Goal: Information Seeking & Learning: Learn about a topic

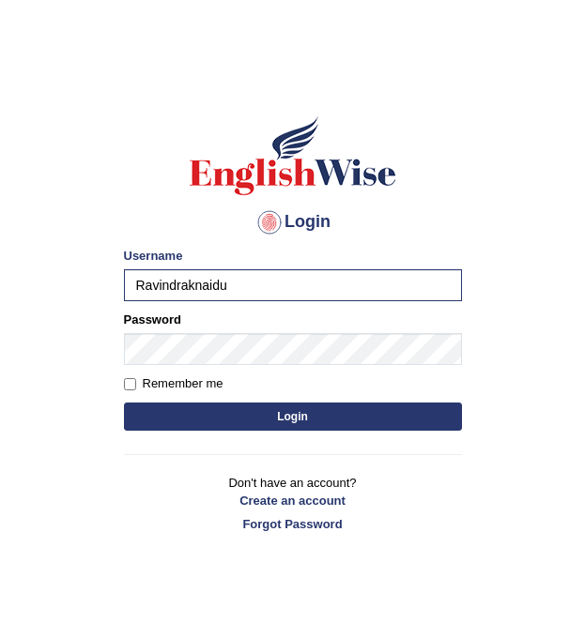
click at [120, 380] on div "Login Please fix the following errors: Username Ravindraknaidu Password Remembe…" at bounding box center [293, 323] width 370 height 470
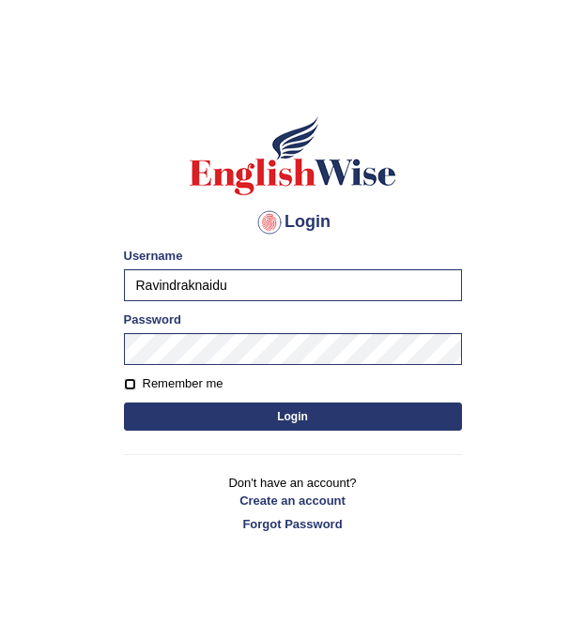
click at [129, 389] on input "Remember me" at bounding box center [130, 384] width 12 height 12
checkbox input "true"
click at [315, 420] on button "Login" at bounding box center [293, 417] width 338 height 28
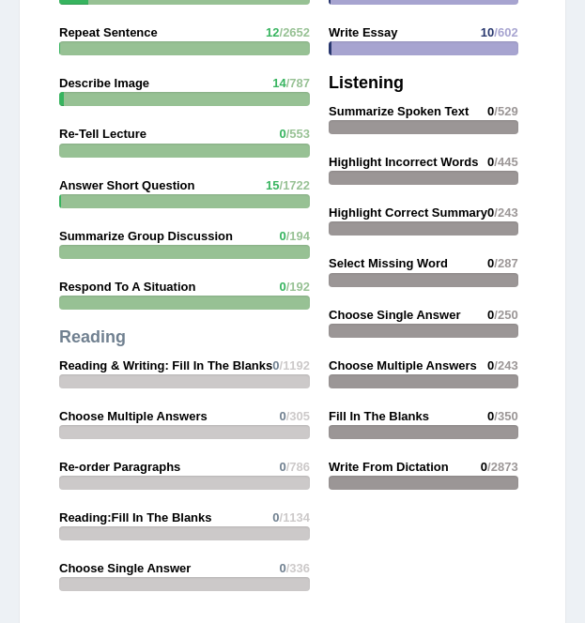
scroll to position [2861, 0]
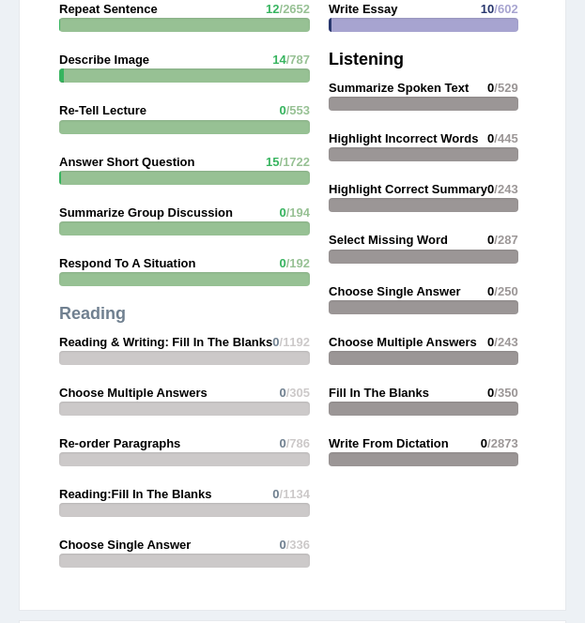
click at [168, 359] on div at bounding box center [184, 358] width 251 height 14
click at [165, 339] on strong "Reading & Writing: Fill In The Blanks" at bounding box center [165, 342] width 213 height 14
click at [265, 278] on div at bounding box center [184, 279] width 251 height 14
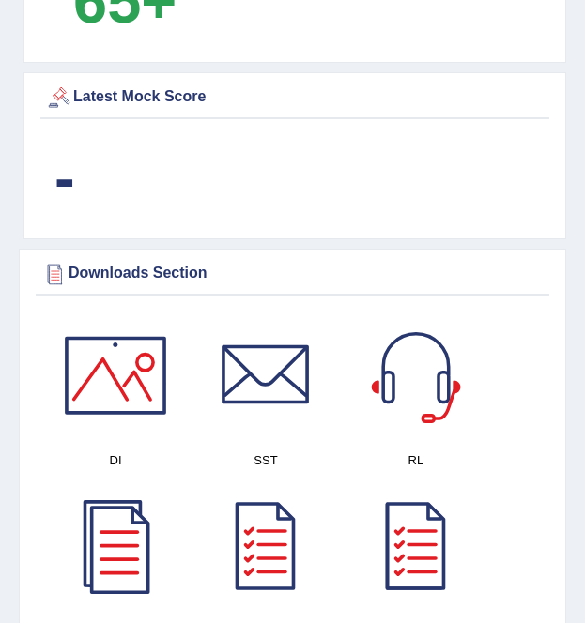
scroll to position [1490, 0]
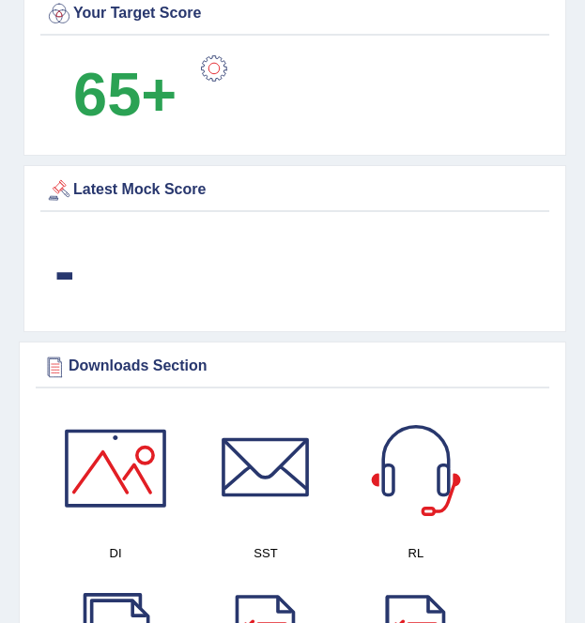
click at [115, 198] on div "Latest Mock Score" at bounding box center [295, 191] width 500 height 28
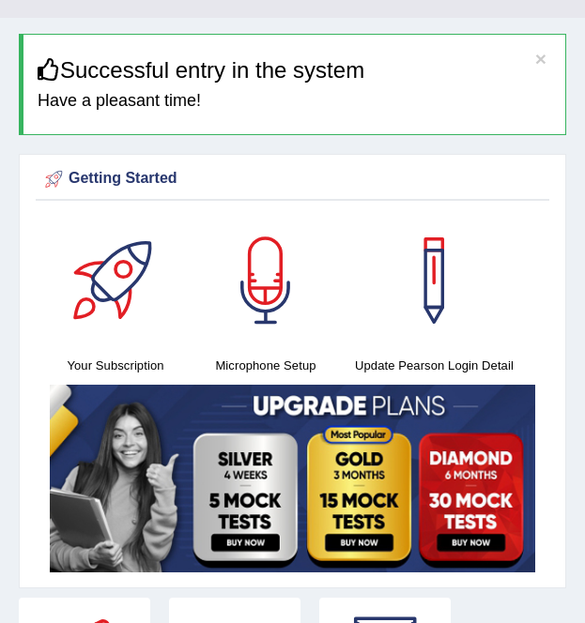
scroll to position [0, 0]
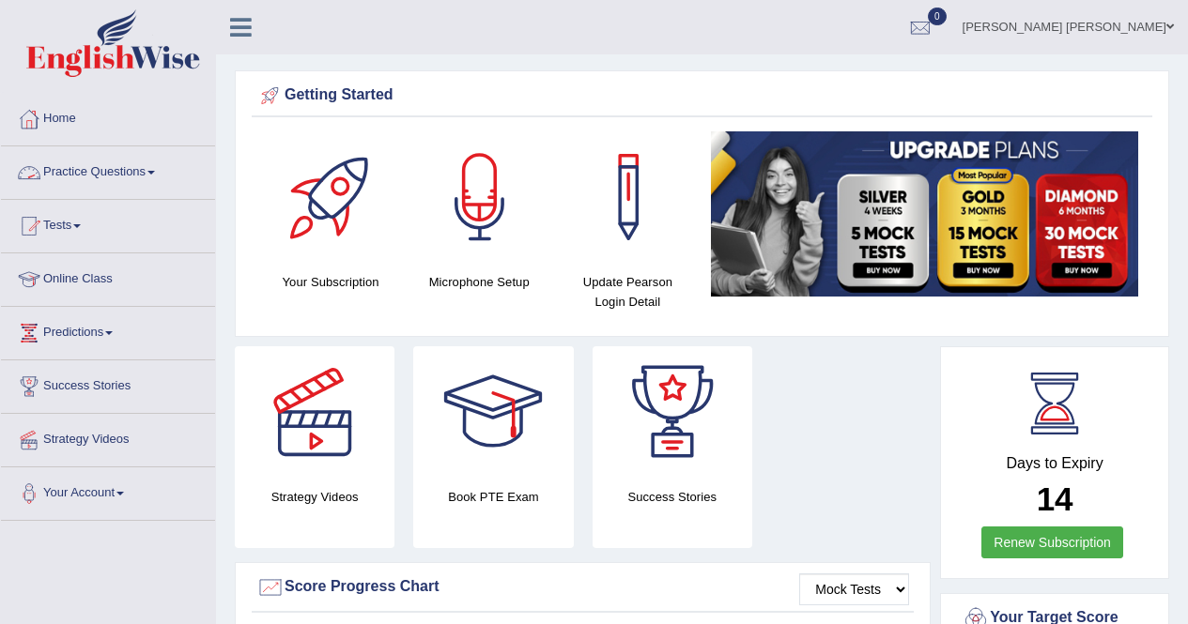
click at [143, 169] on link "Practice Questions" at bounding box center [108, 169] width 214 height 47
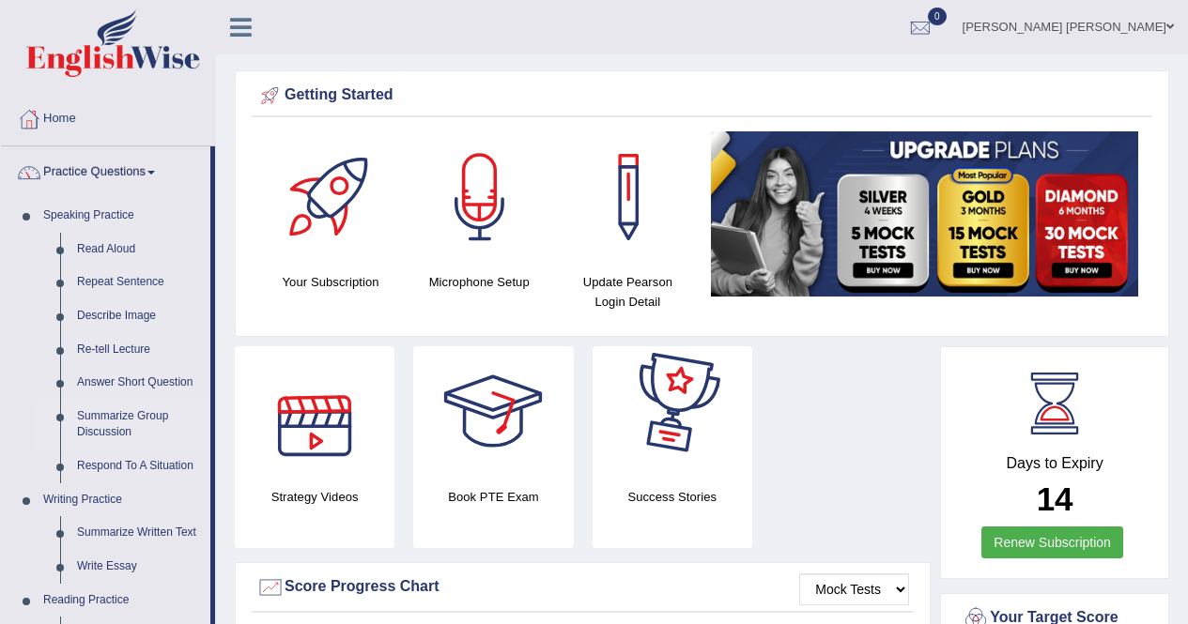
click at [133, 412] on link "Summarize Group Discussion" at bounding box center [140, 425] width 142 height 50
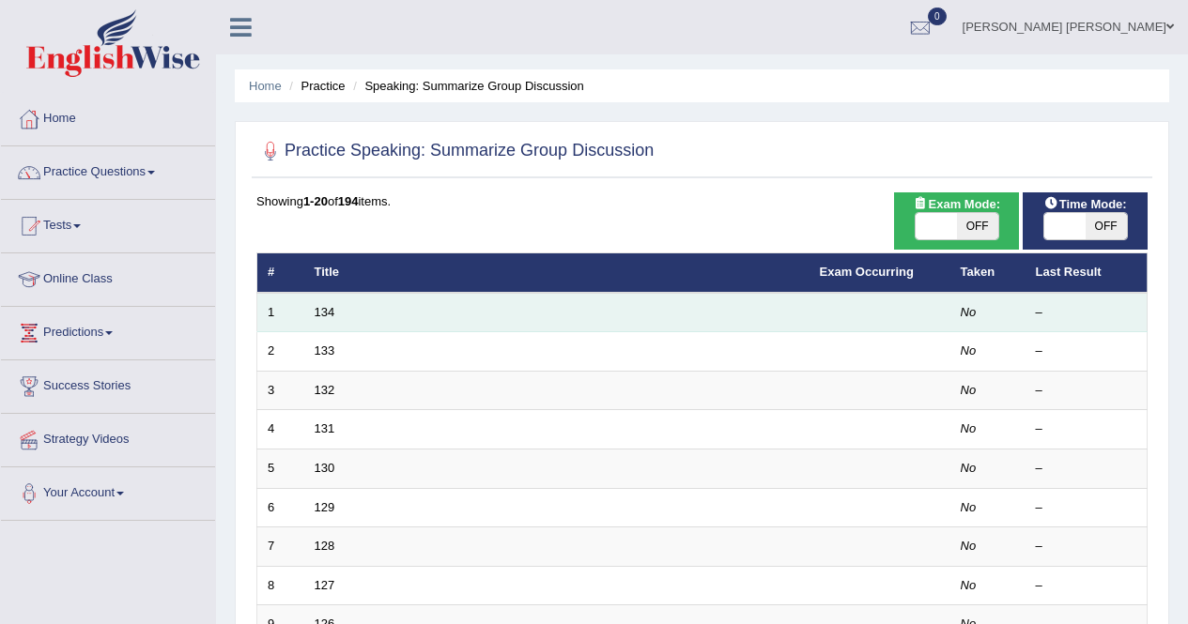
click at [313, 318] on td "134" at bounding box center [556, 312] width 505 height 39
click at [335, 320] on td "134" at bounding box center [556, 312] width 505 height 39
click at [322, 318] on link "134" at bounding box center [325, 312] width 21 height 14
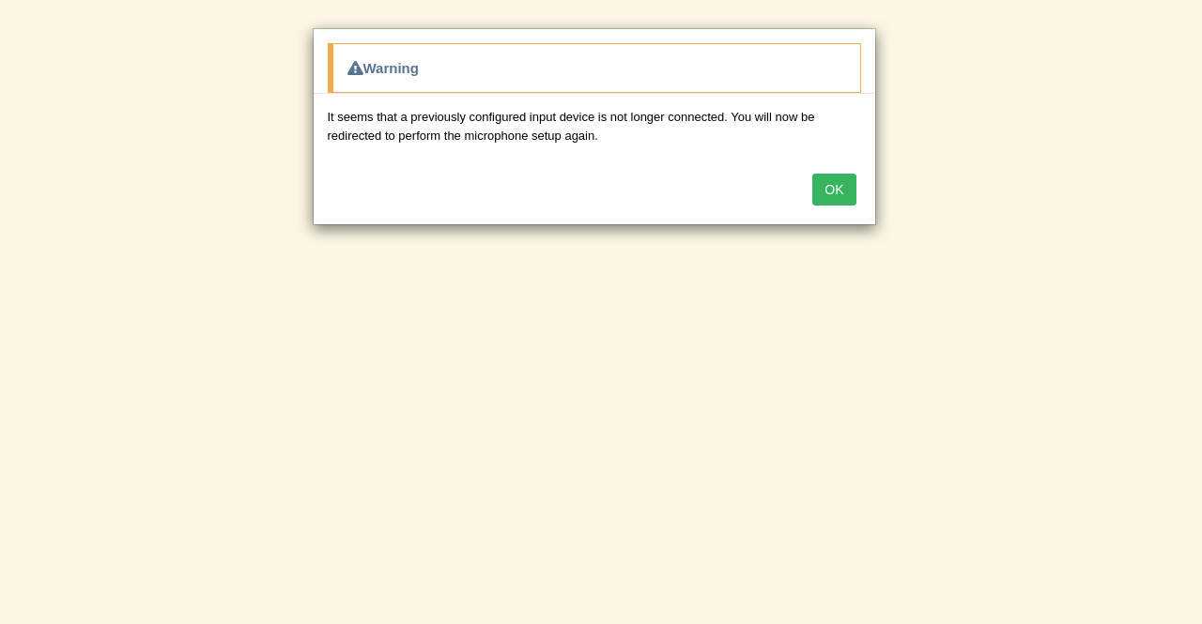
click at [833, 192] on button "OK" at bounding box center [833, 190] width 43 height 32
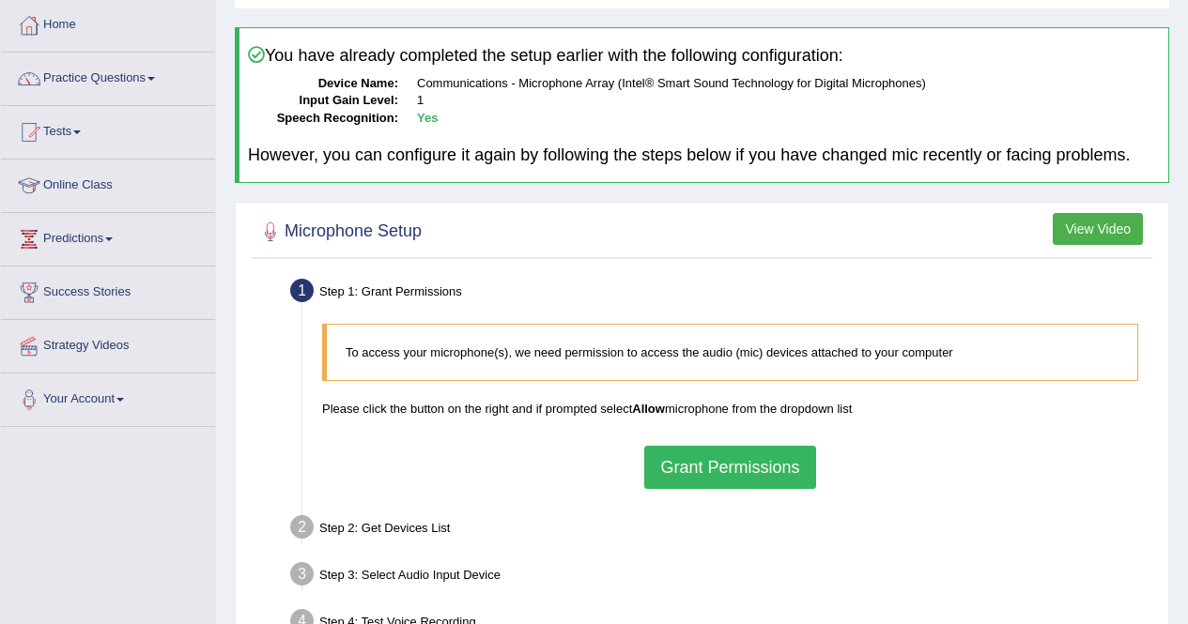
scroll to position [361, 0]
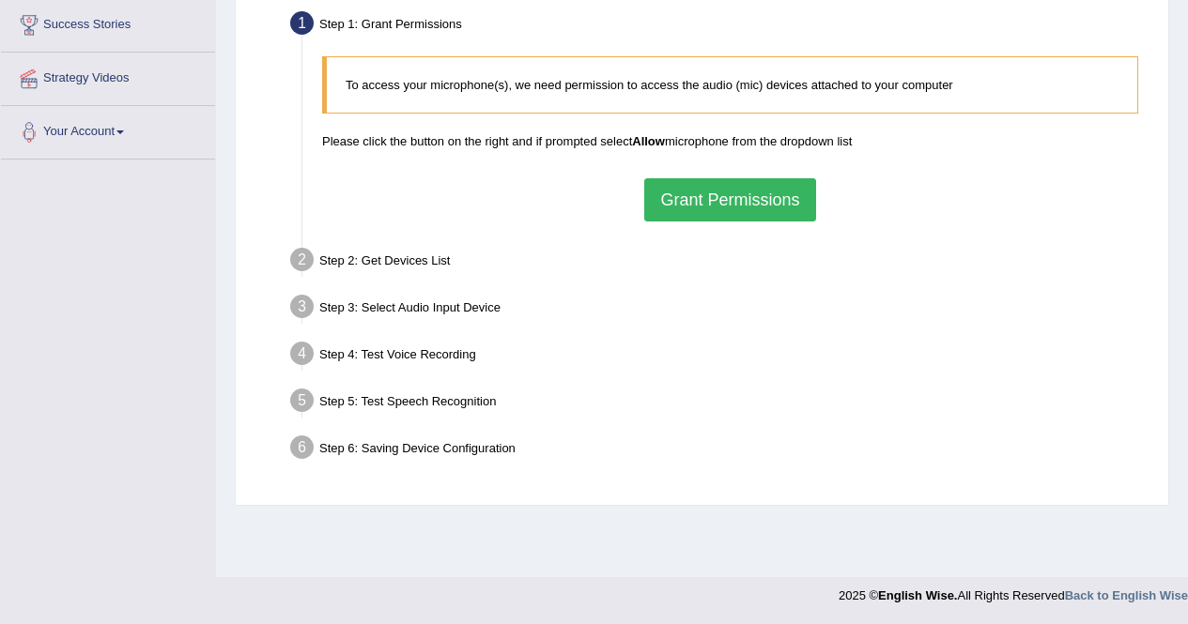
click at [773, 199] on button "Grant Permissions" at bounding box center [729, 199] width 171 height 43
click at [773, 199] on div "To access your microphone(s), we need permission to access the audio (mic) devi…" at bounding box center [730, 138] width 835 height 183
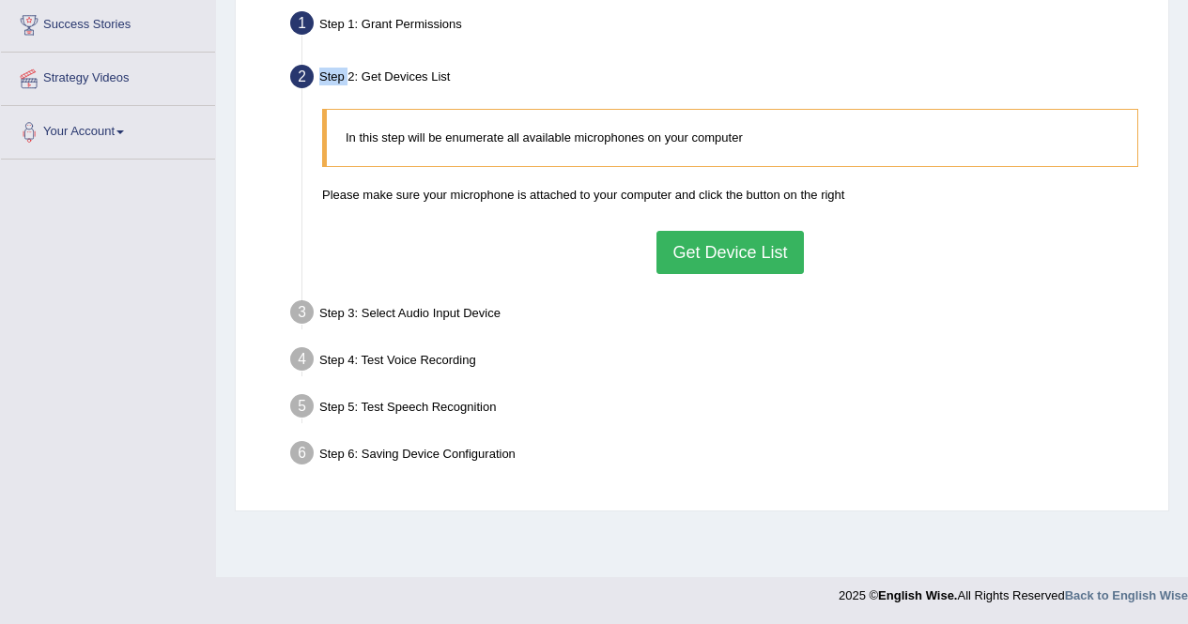
click at [715, 255] on button "Get Device List" at bounding box center [729, 252] width 146 height 43
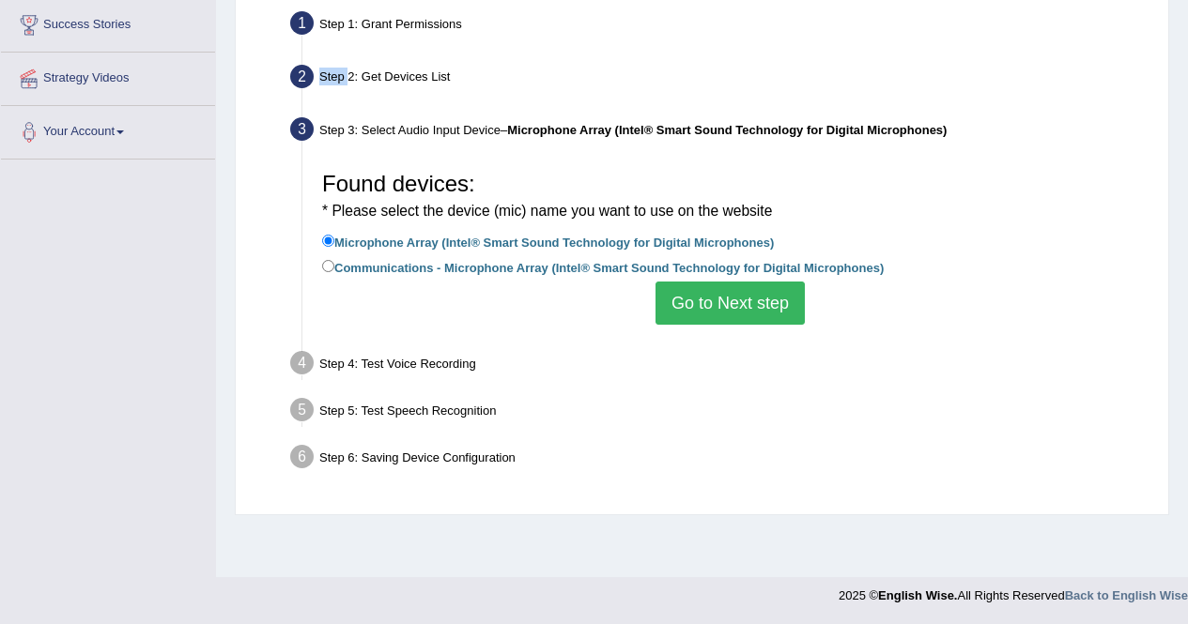
click at [751, 309] on button "Go to Next step" at bounding box center [729, 303] width 149 height 43
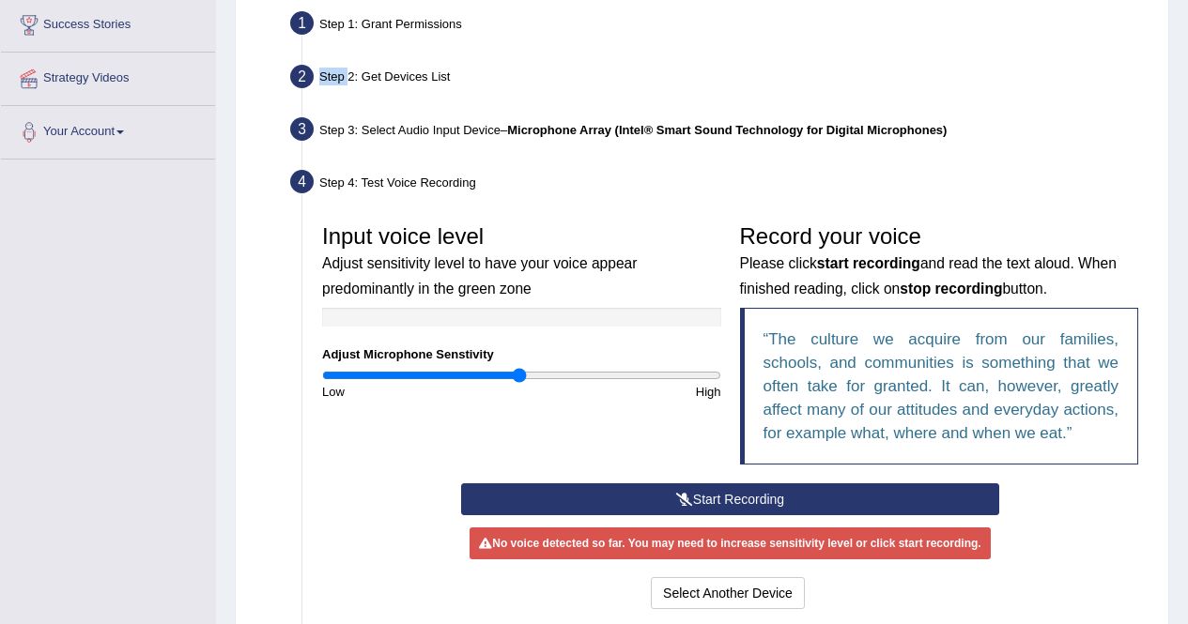
click at [894, 501] on button "Start Recording" at bounding box center [730, 500] width 538 height 32
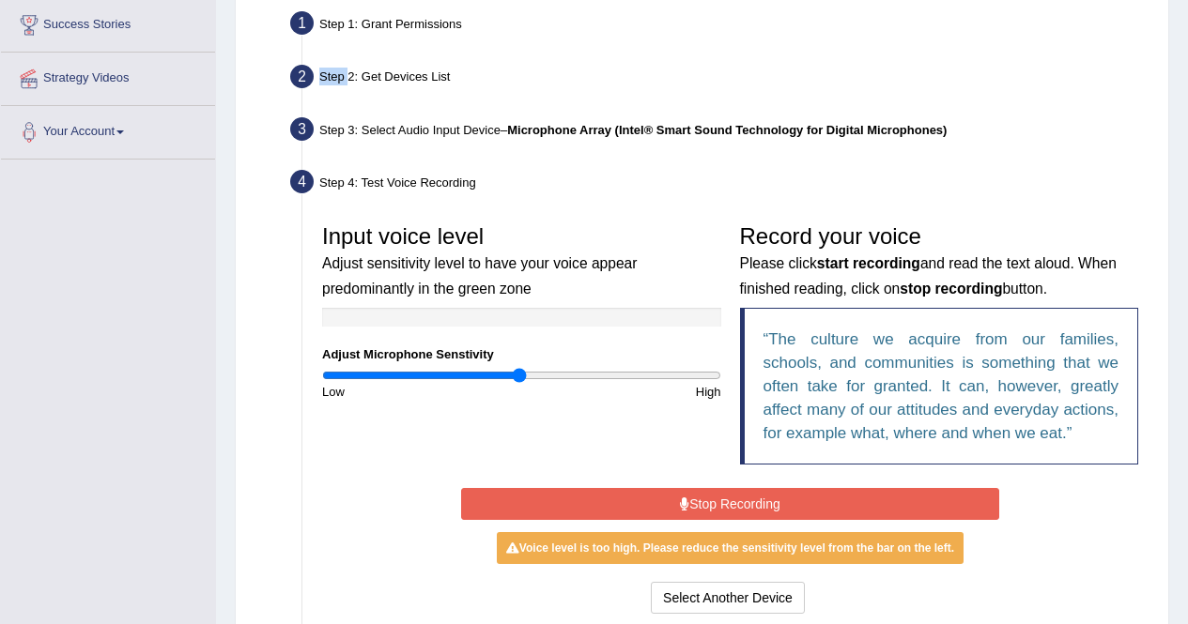
click at [858, 502] on button "Stop Recording" at bounding box center [730, 504] width 538 height 32
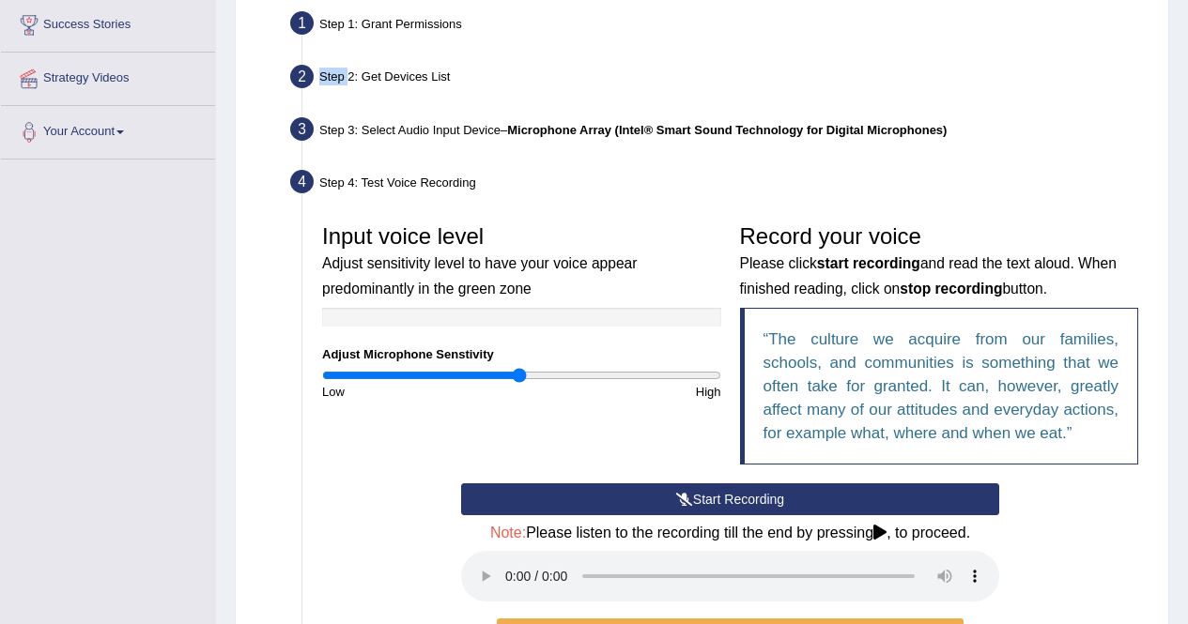
drag, startPoint x: 702, startPoint y: 504, endPoint x: 711, endPoint y: 516, distance: 14.8
click at [711, 516] on div "Start Recording Stop Recording Note: Please listen to the recording till the en…" at bounding box center [730, 595] width 557 height 222
click at [722, 495] on button "Start Recording" at bounding box center [730, 500] width 538 height 32
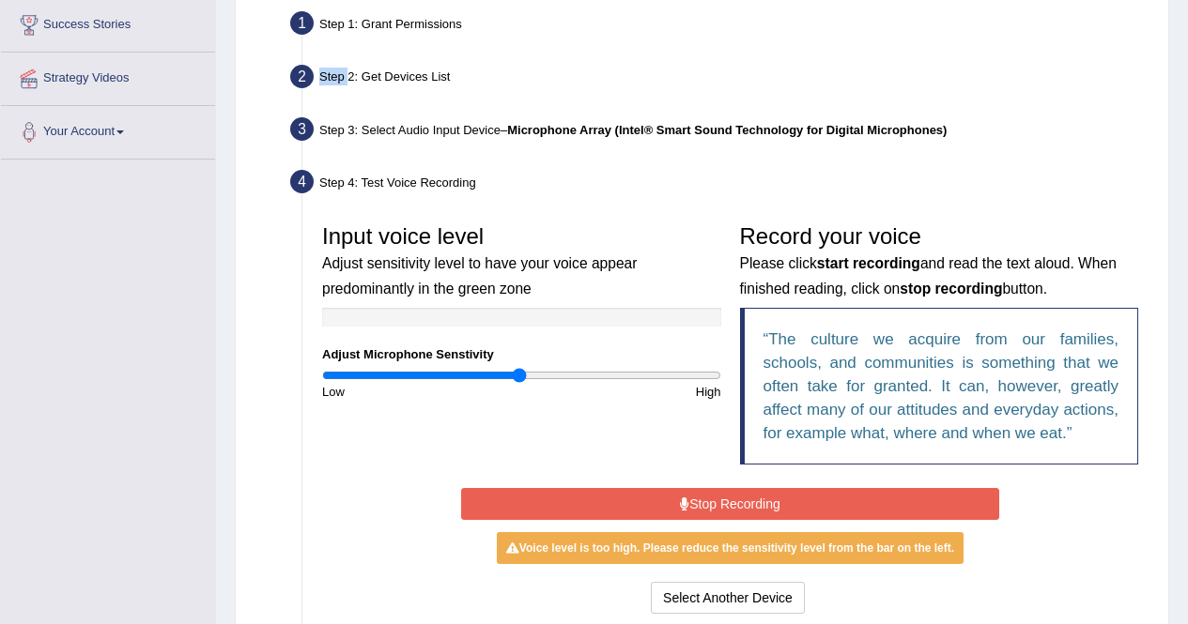
drag, startPoint x: 739, startPoint y: 516, endPoint x: 747, endPoint y: 553, distance: 37.6
click at [746, 553] on div "Start Recording Stop Recording Note: Please listen to the recording till the en…" at bounding box center [730, 551] width 557 height 135
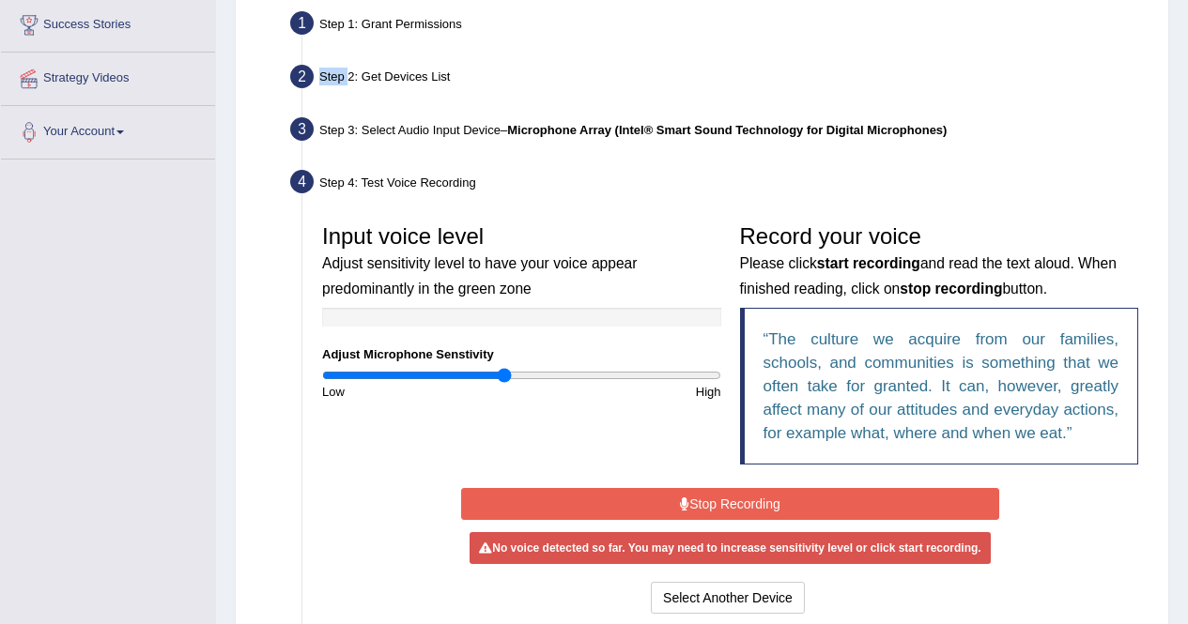
click at [504, 375] on input "range" at bounding box center [521, 375] width 399 height 15
type input "0.9"
click at [500, 380] on input "range" at bounding box center [521, 375] width 399 height 15
click at [497, 379] on input "range" at bounding box center [521, 375] width 399 height 15
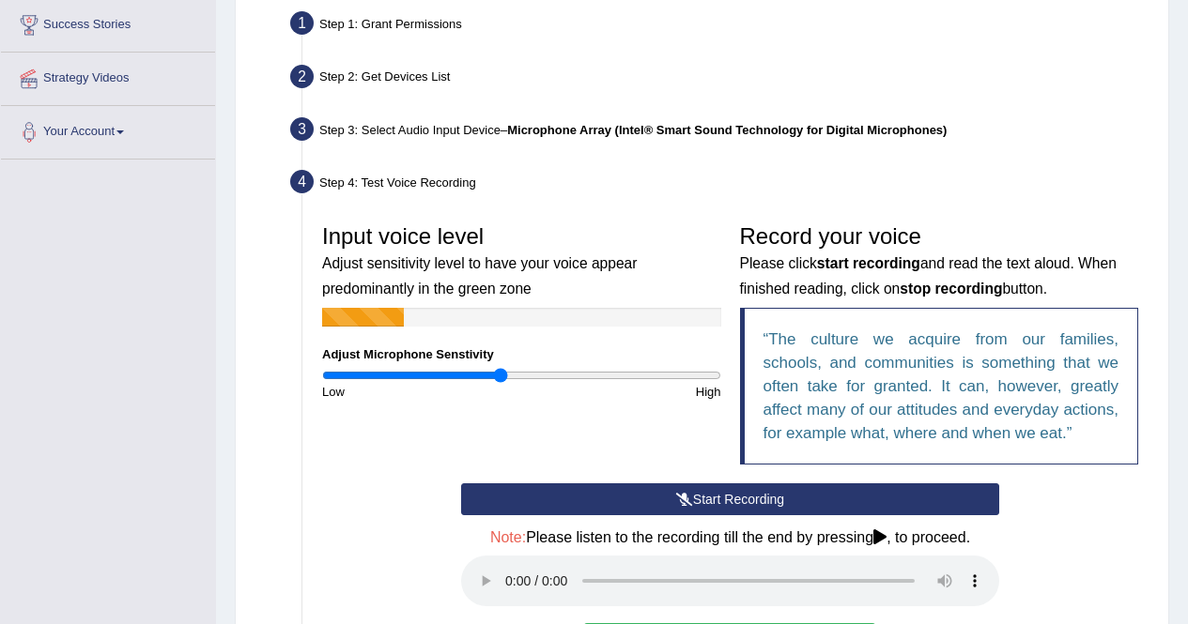
click at [900, 517] on div "Start Recording Stop Recording Note: Please listen to the recording till the en…" at bounding box center [730, 597] width 557 height 226
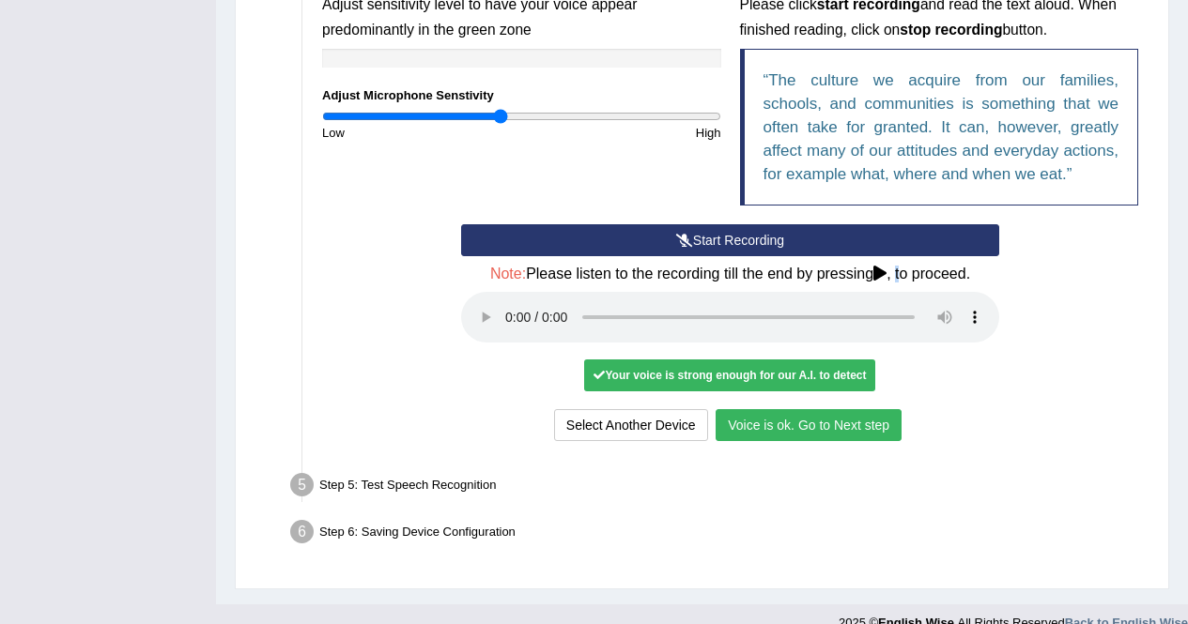
scroll to position [643, 0]
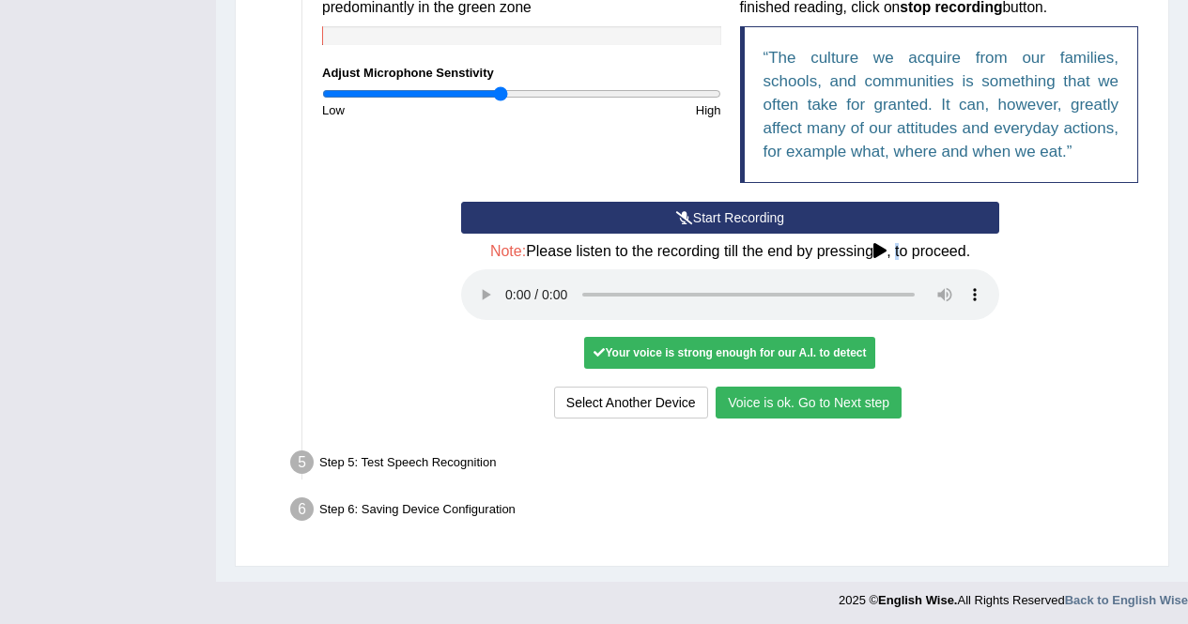
click at [868, 402] on button "Voice is ok. Go to Next step" at bounding box center [808, 403] width 186 height 32
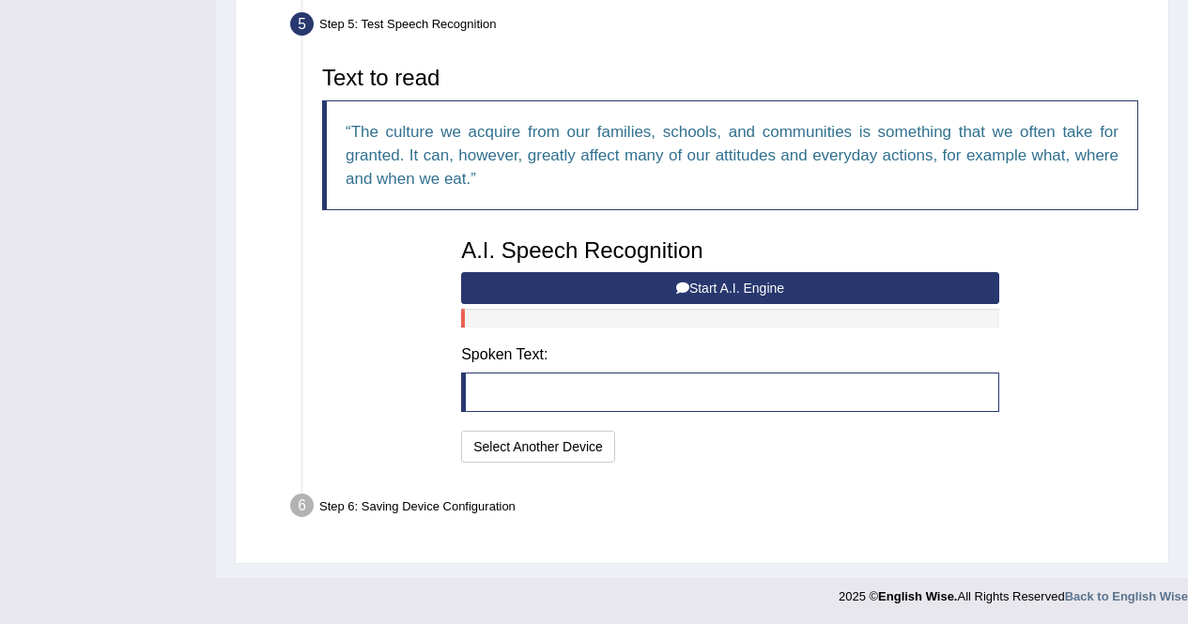
scroll to position [573, 0]
click at [757, 290] on button "Start A.I. Engine" at bounding box center [730, 288] width 538 height 32
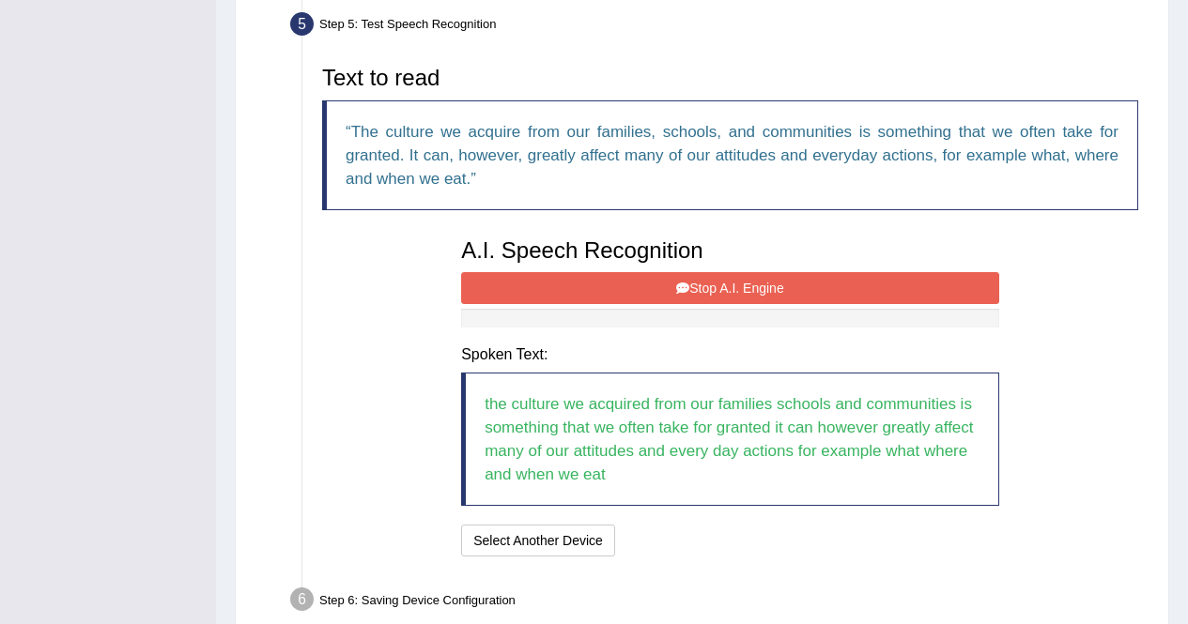
click at [751, 285] on button "Stop A.I. Engine" at bounding box center [730, 288] width 538 height 32
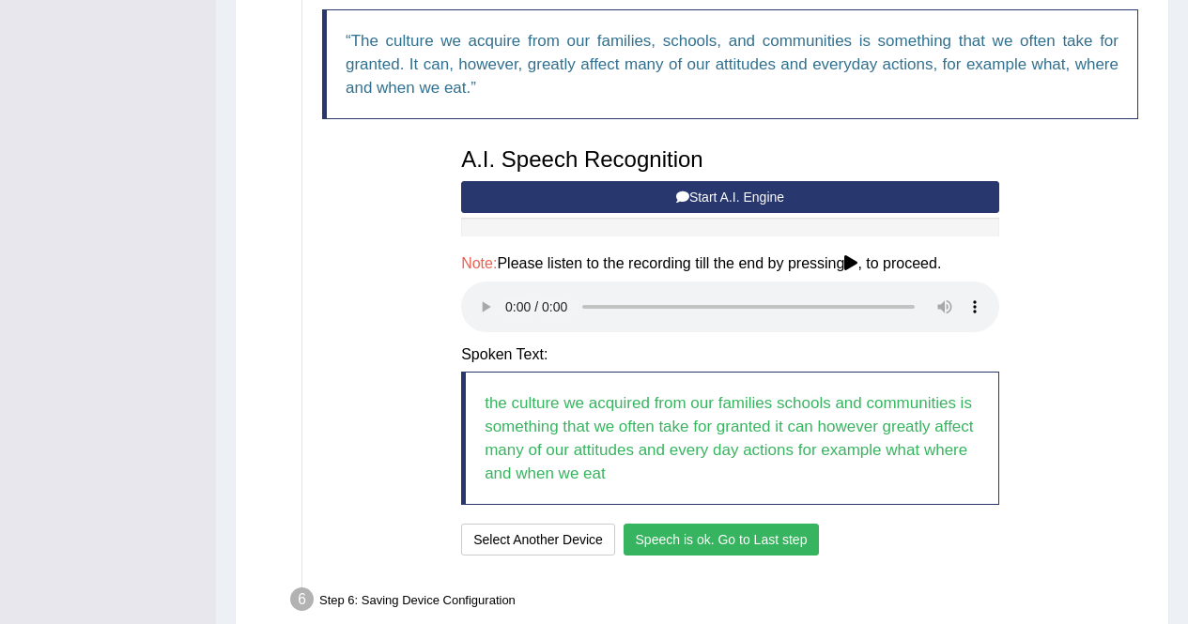
scroll to position [758, 0]
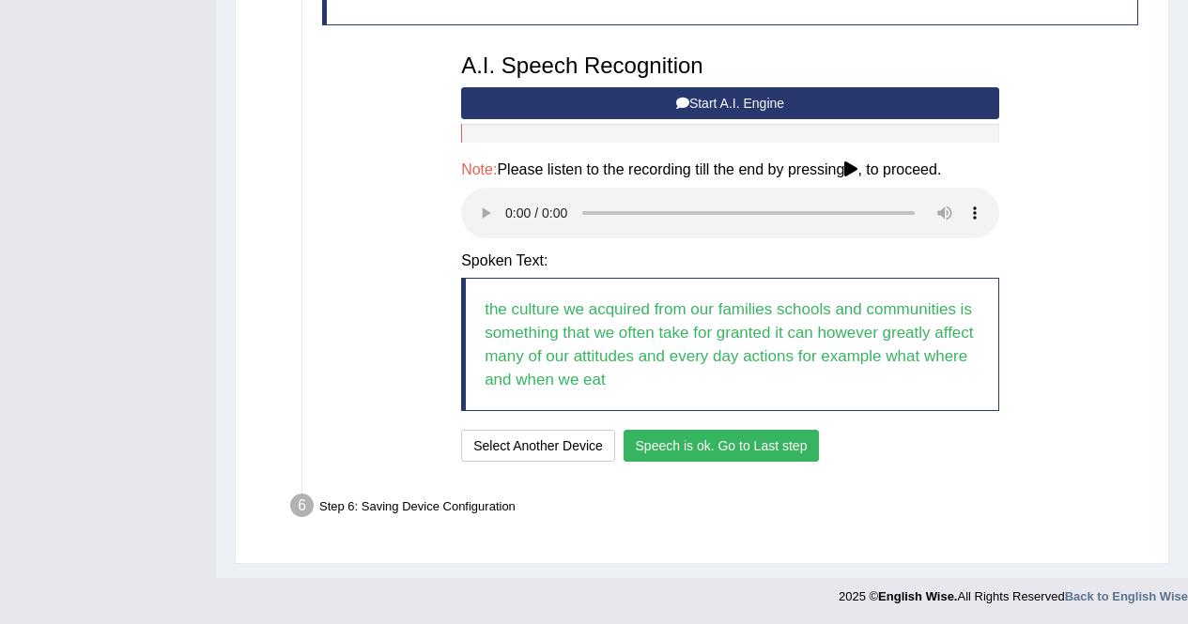
click at [780, 449] on button "Speech is ok. Go to Last step" at bounding box center [721, 446] width 196 height 32
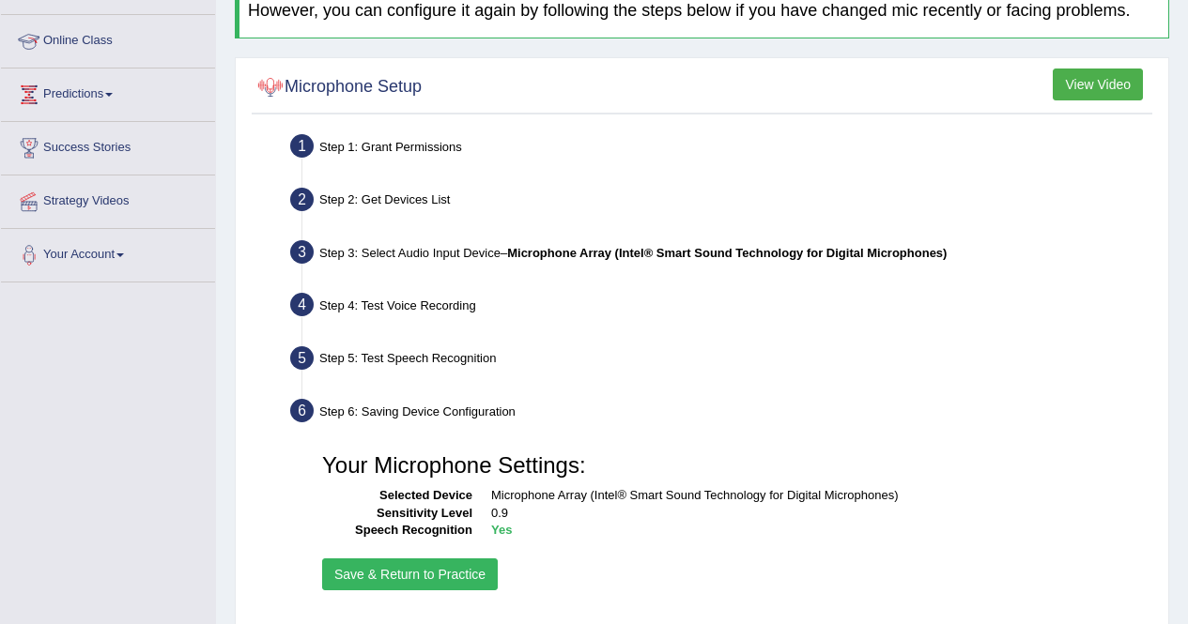
scroll to position [361, 0]
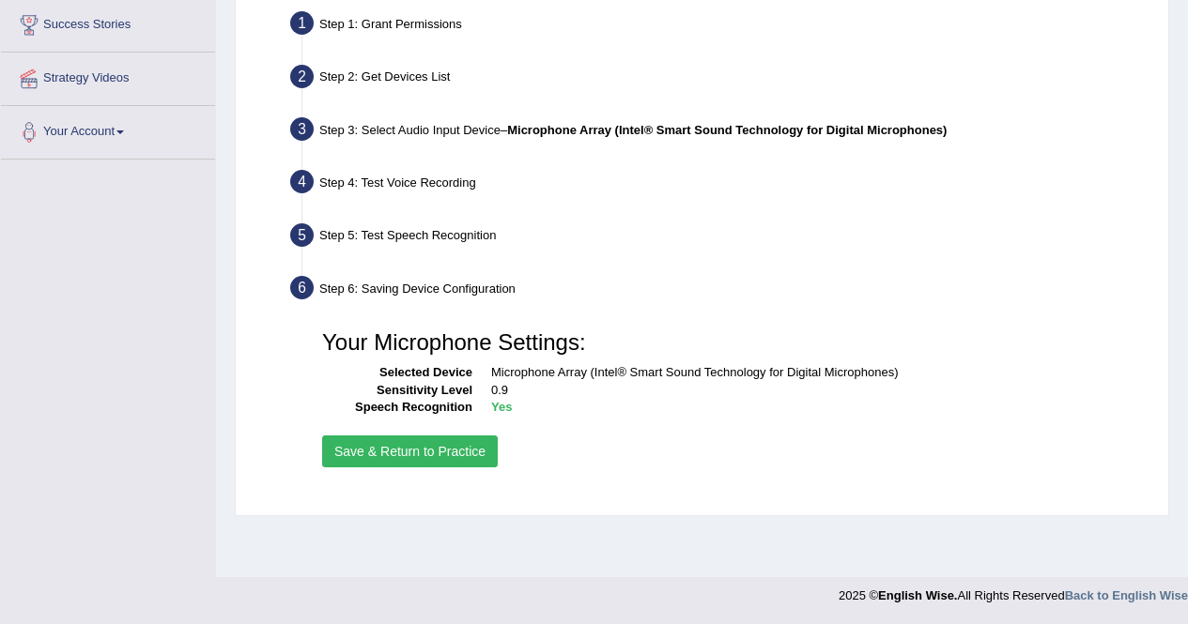
click at [413, 452] on button "Save & Return to Practice" at bounding box center [410, 452] width 176 height 32
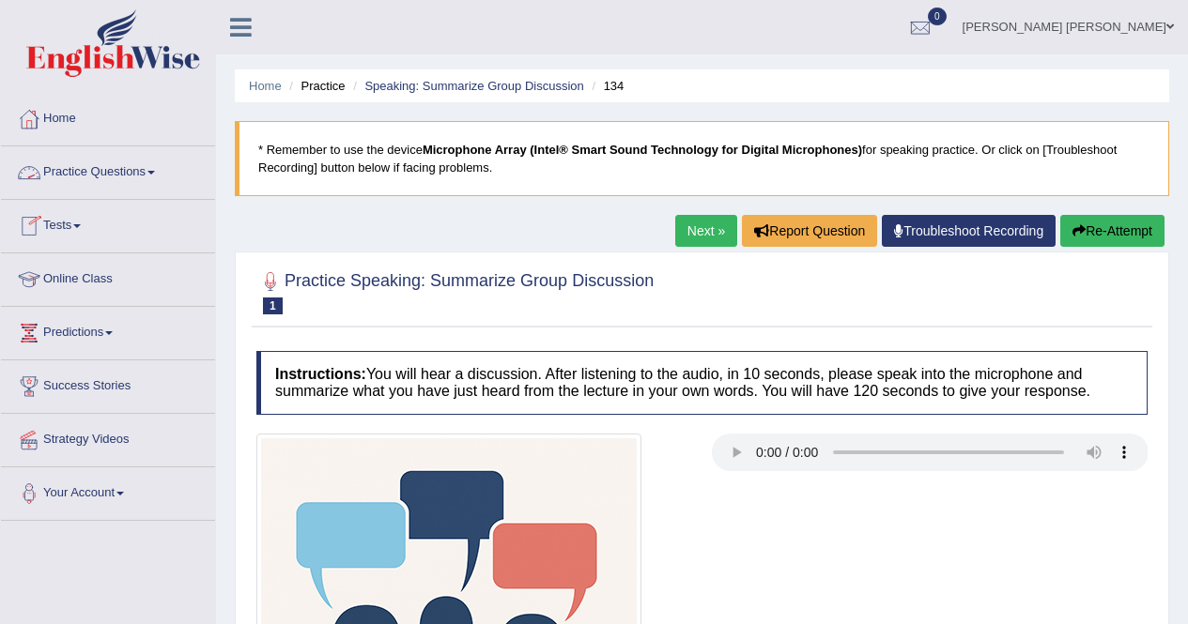
click at [144, 174] on link "Practice Questions" at bounding box center [108, 169] width 214 height 47
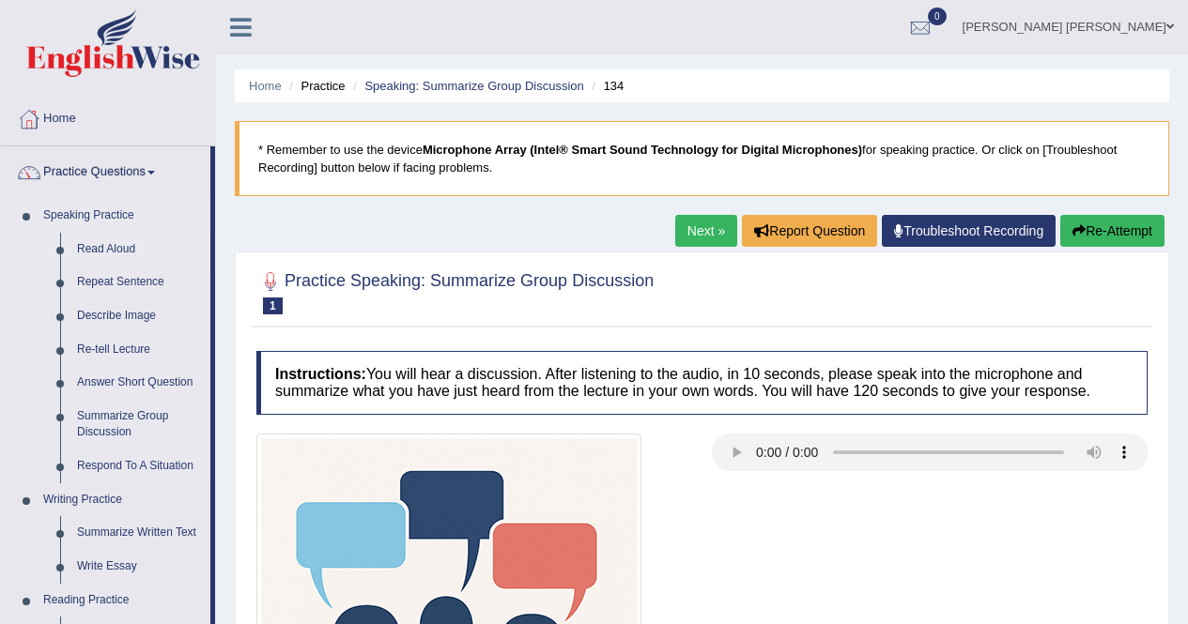
click at [121, 251] on link "Read Aloud" at bounding box center [140, 250] width 142 height 34
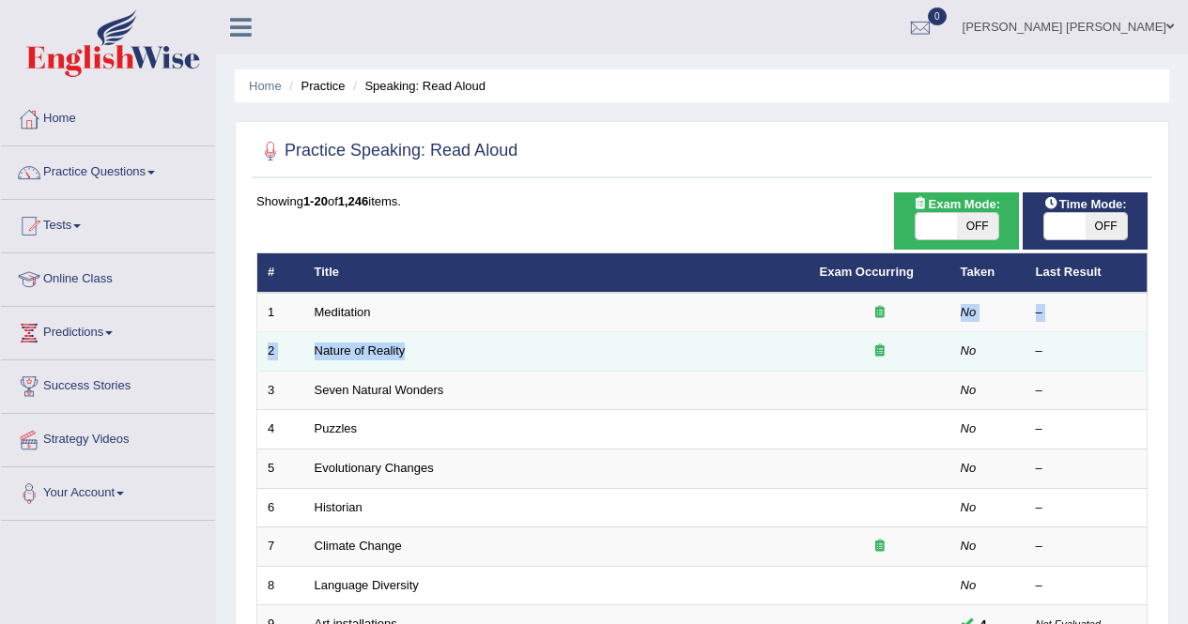
drag, startPoint x: 445, startPoint y: 320, endPoint x: 448, endPoint y: 331, distance: 11.6
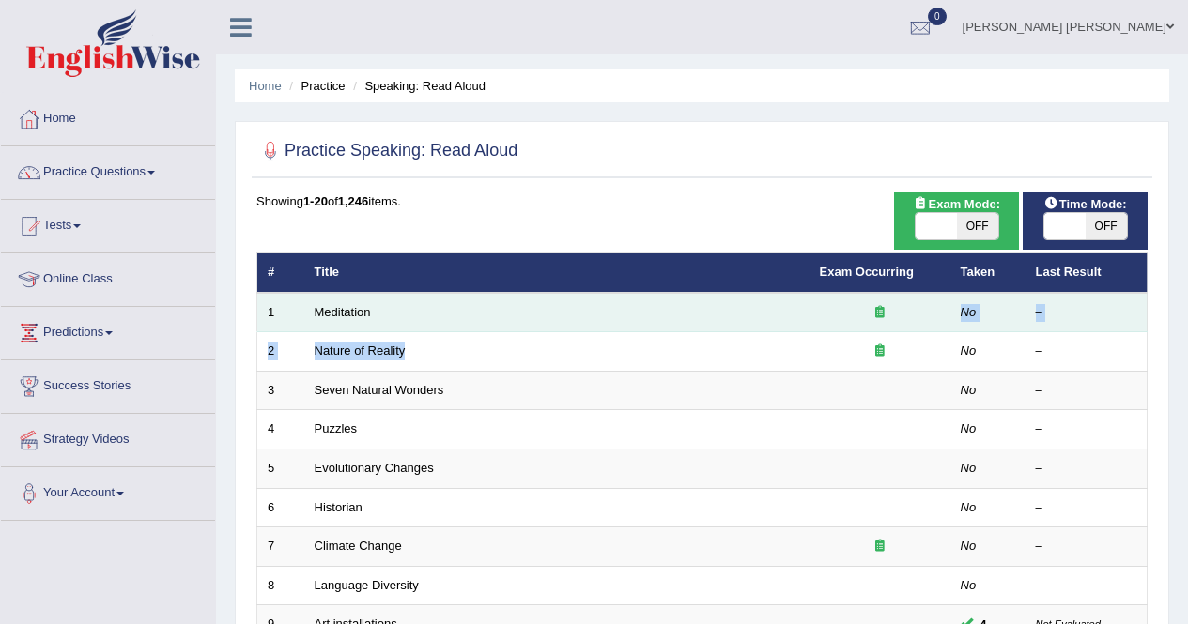
click at [424, 311] on td "Meditation" at bounding box center [556, 312] width 505 height 39
click at [430, 318] on td "Meditation" at bounding box center [556, 312] width 505 height 39
click at [346, 314] on link "Meditation" at bounding box center [343, 312] width 56 height 14
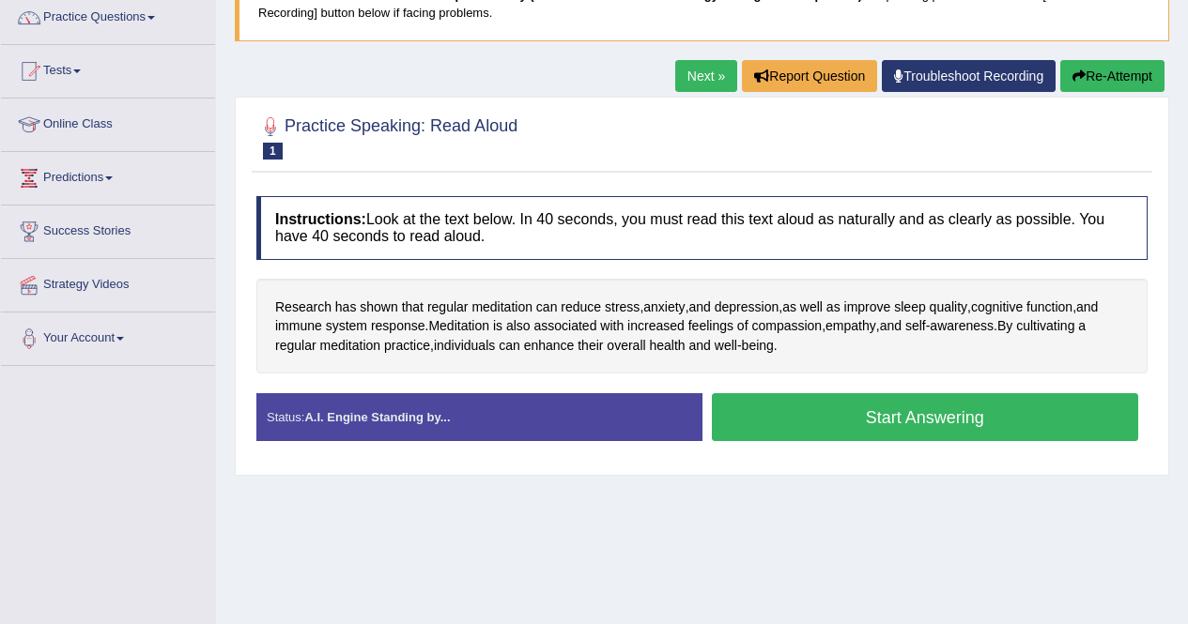
scroll to position [188, 0]
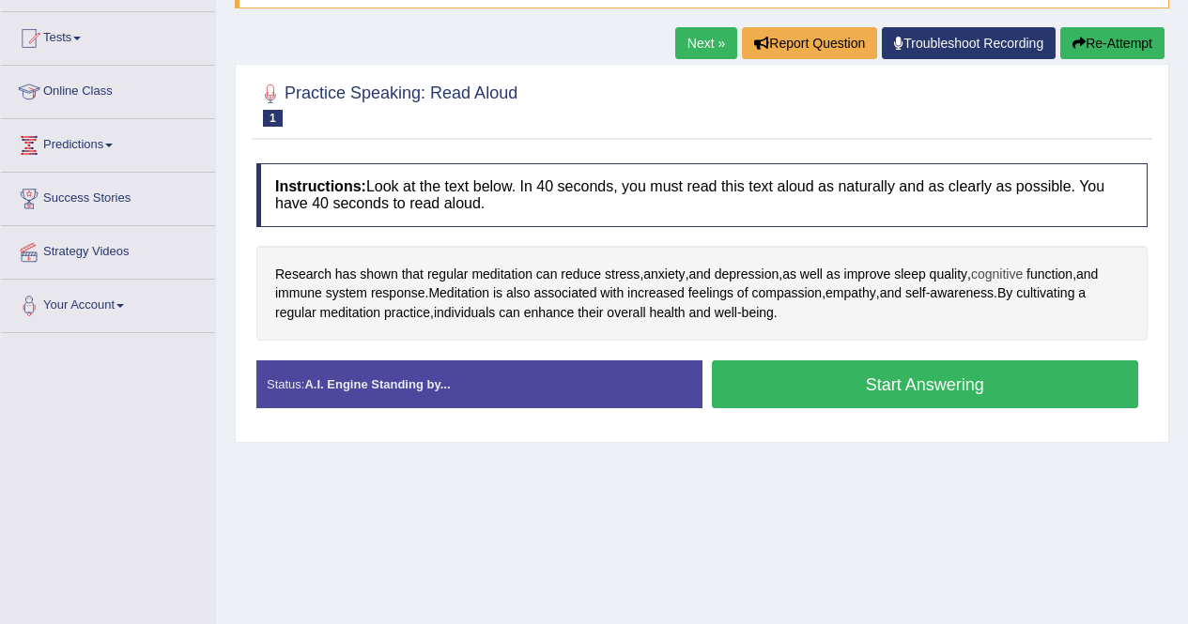
click at [1007, 275] on span "cognitive" at bounding box center [997, 275] width 52 height 20
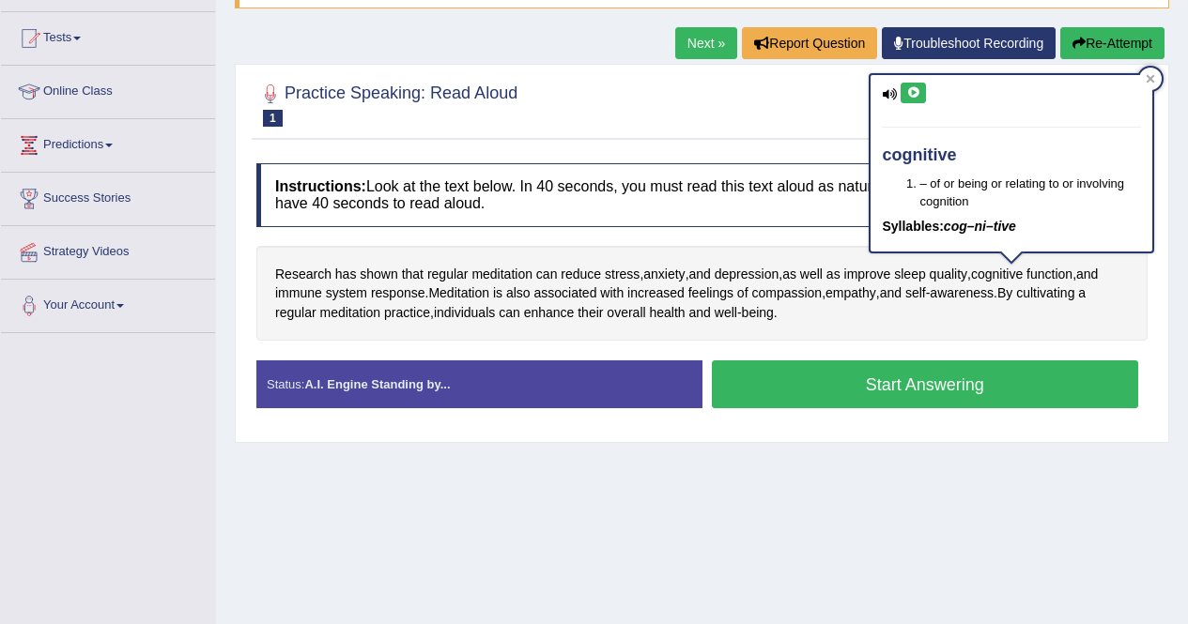
click at [915, 97] on icon at bounding box center [913, 92] width 14 height 11
click at [911, 91] on icon at bounding box center [913, 92] width 14 height 11
click at [912, 96] on icon at bounding box center [913, 92] width 14 height 11
click at [1152, 78] on icon at bounding box center [1150, 79] width 8 height 8
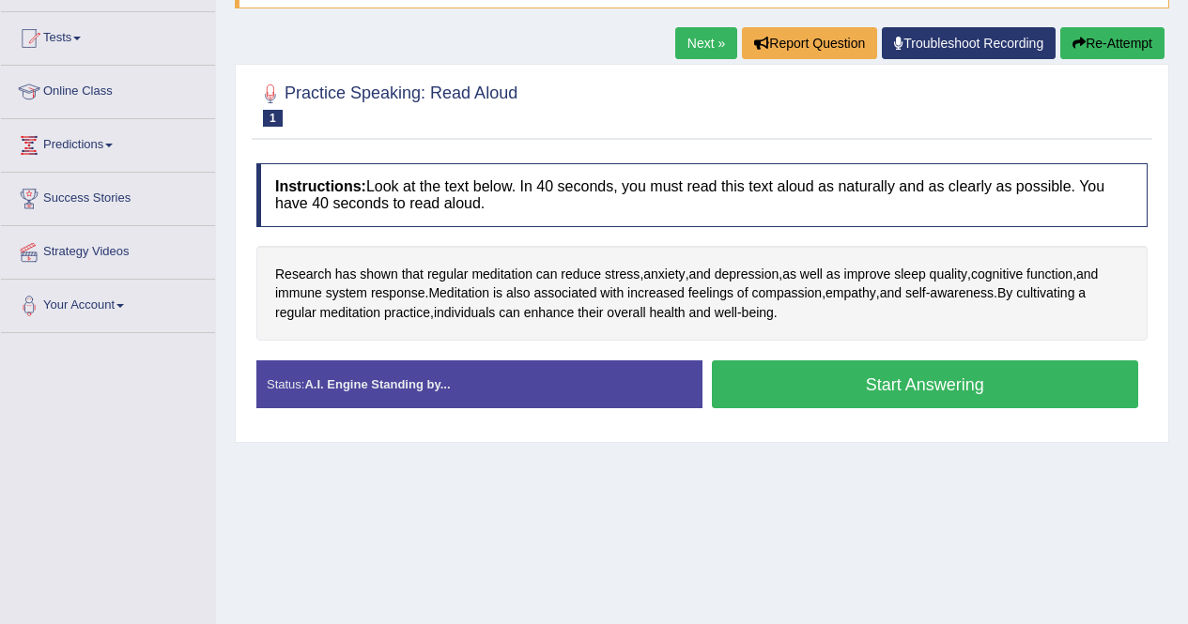
click at [940, 519] on div "Home Practice Speaking: Read Aloud Meditation * Remember to use the device Micr…" at bounding box center [702, 281] width 972 height 939
click at [1012, 278] on span "cognitive" at bounding box center [997, 275] width 52 height 20
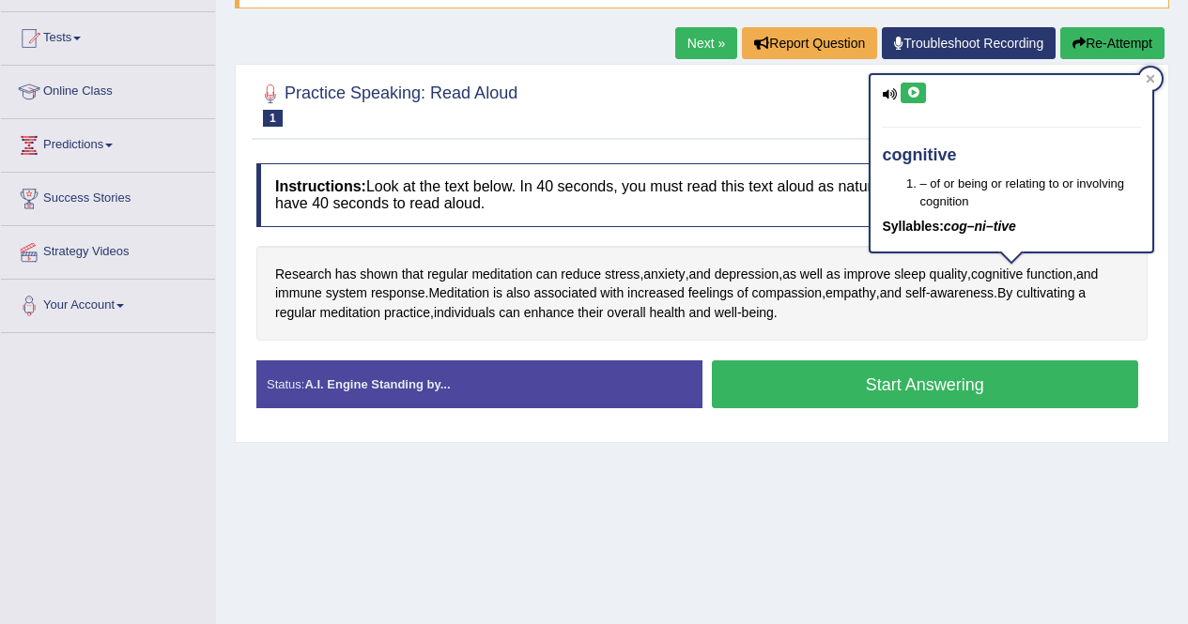
click at [912, 92] on icon at bounding box center [913, 92] width 14 height 11
click at [1148, 73] on div at bounding box center [1150, 79] width 23 height 23
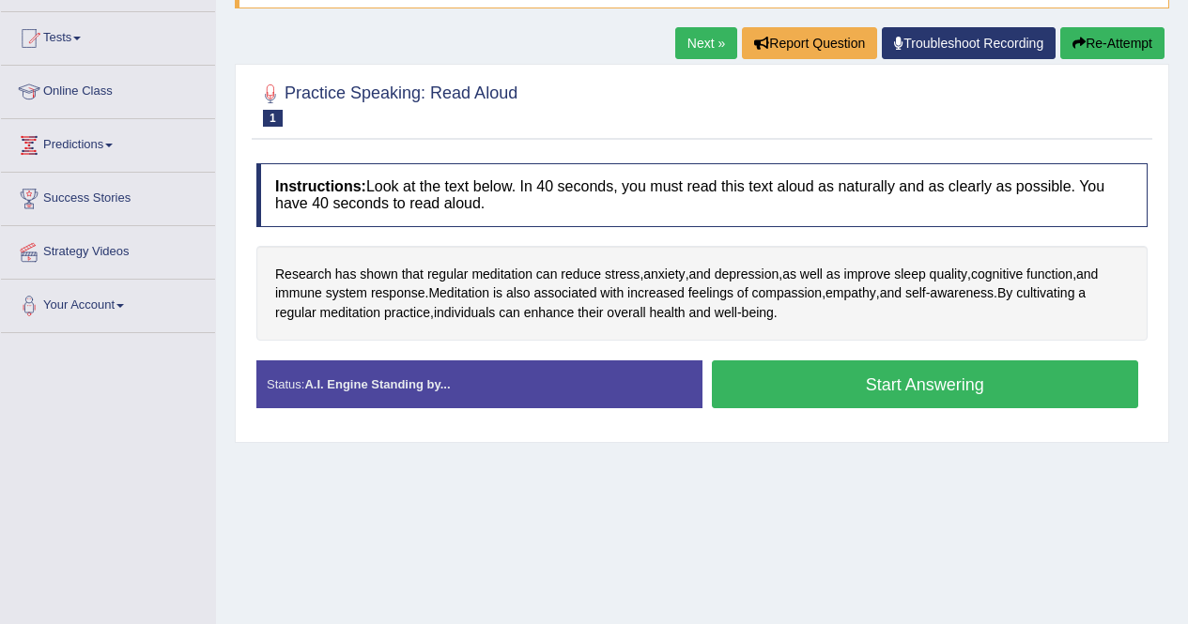
click at [919, 391] on button "Start Answering" at bounding box center [925, 385] width 427 height 48
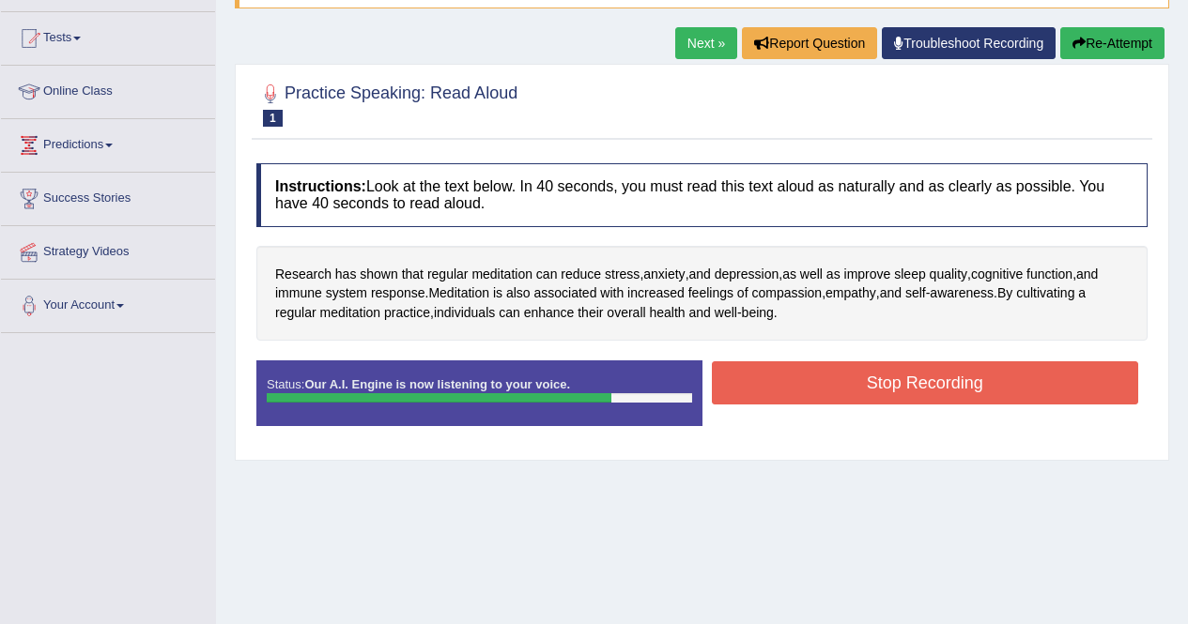
click at [920, 394] on button "Stop Recording" at bounding box center [925, 382] width 427 height 43
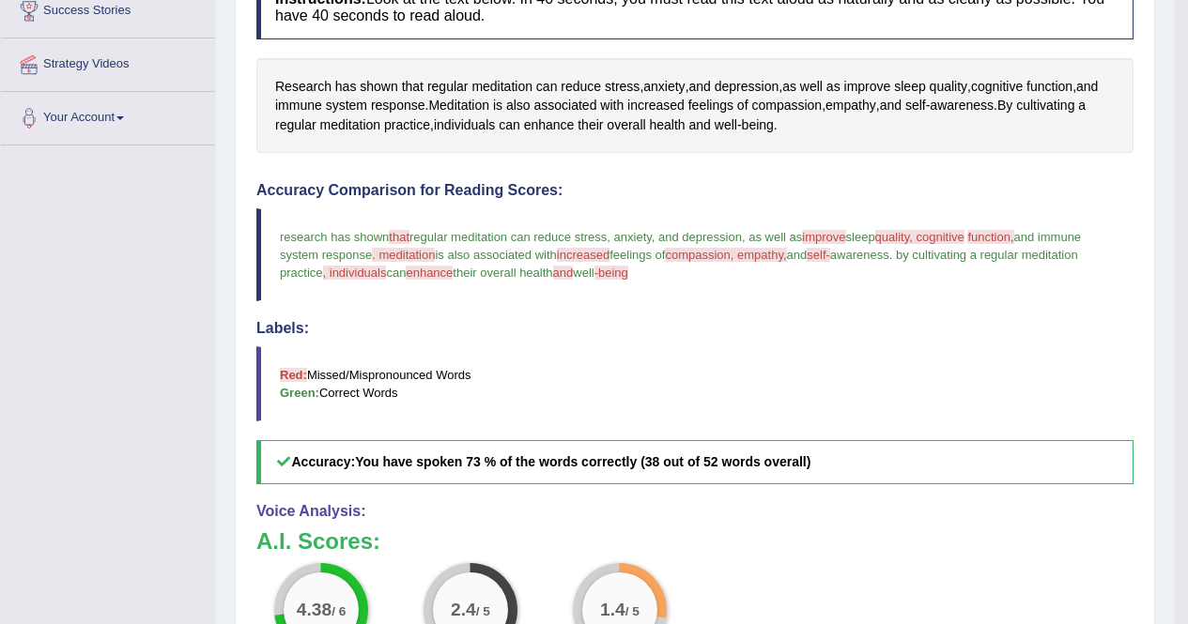
scroll to position [469, 0]
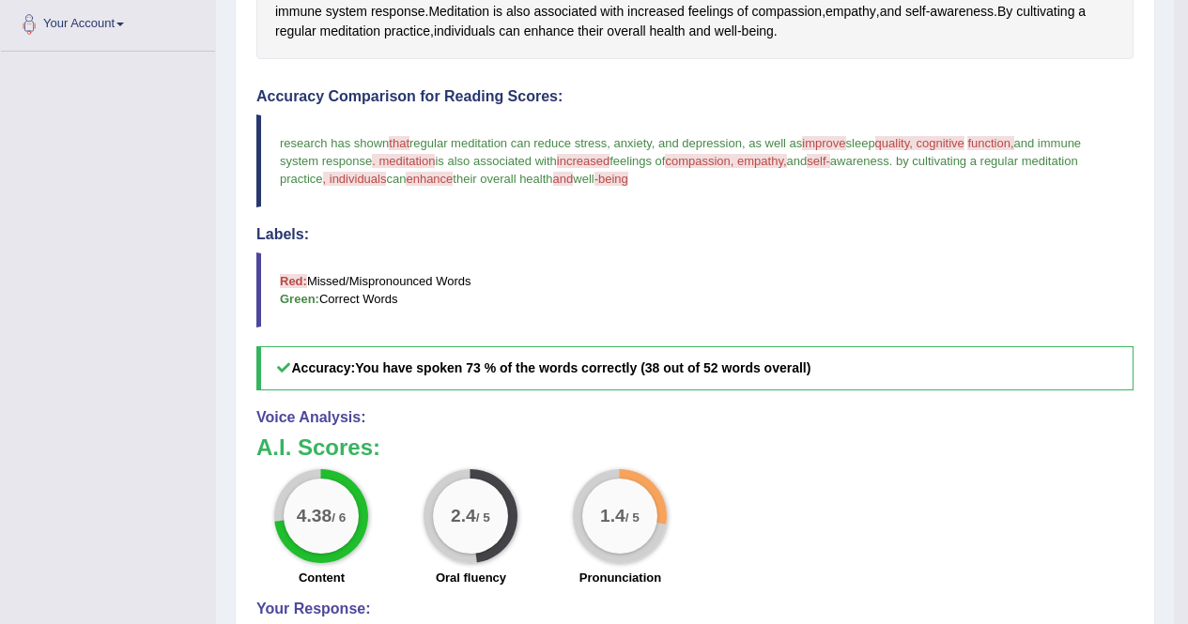
drag, startPoint x: 893, startPoint y: 249, endPoint x: 915, endPoint y: 245, distance: 21.9
click at [905, 257] on div "Labels: Red: Missed/Mispronounced Words Green: Correct Words" at bounding box center [694, 276] width 877 height 101
click at [919, 238] on h4 "Labels:" at bounding box center [694, 234] width 877 height 17
click at [997, 297] on blockquote "Red: Missed/Mispronounced Words Green: Correct Words" at bounding box center [694, 290] width 877 height 75
